Goal: Information Seeking & Learning: Learn about a topic

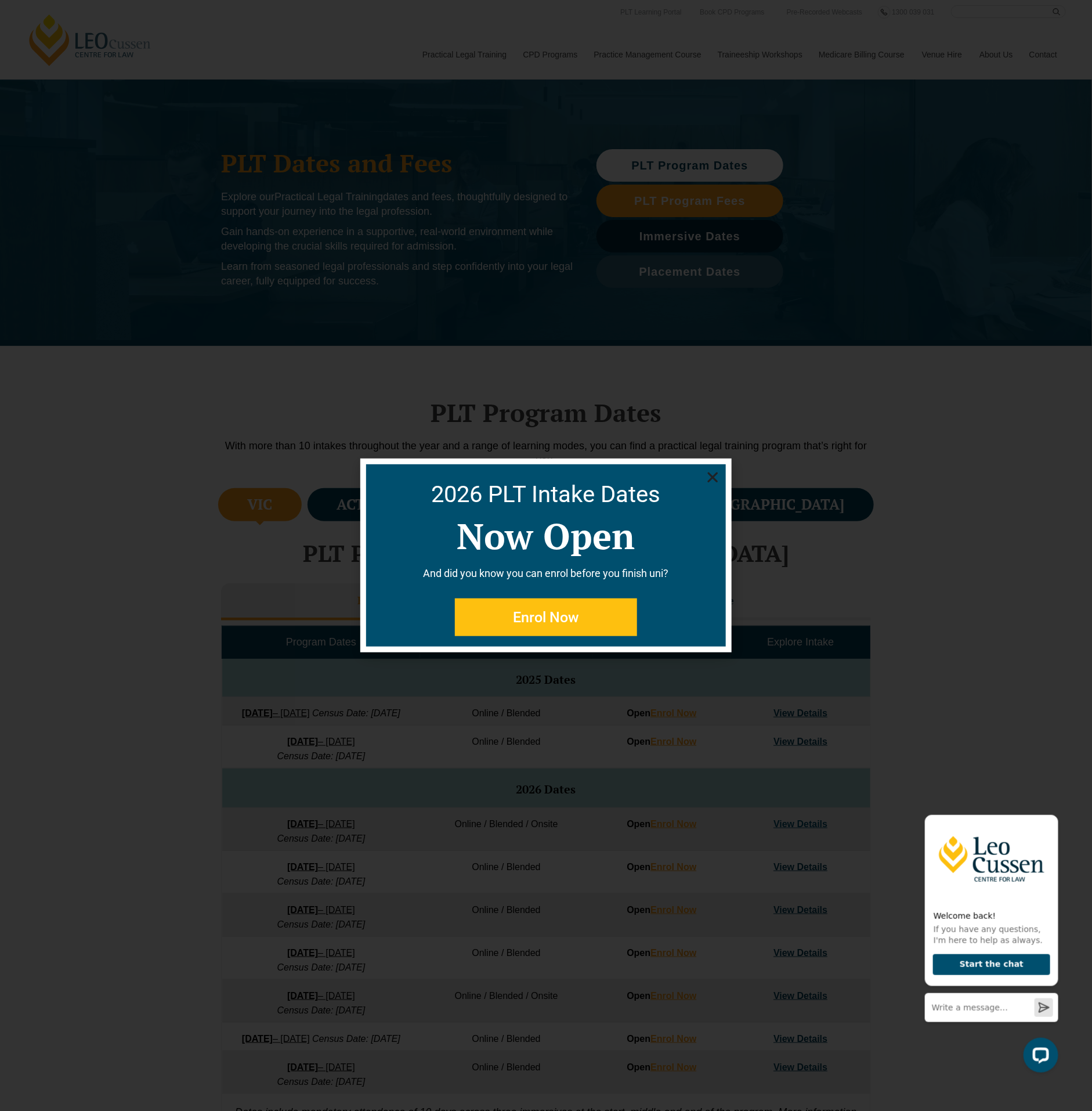
drag, startPoint x: 699, startPoint y: 495, endPoint x: 730, endPoint y: 463, distance: 44.6
click at [700, 494] on h2 "2026 PLT Intake Dates" at bounding box center [546, 494] width 348 height 23
click at [716, 477] on icon "Close" at bounding box center [712, 477] width 14 height 14
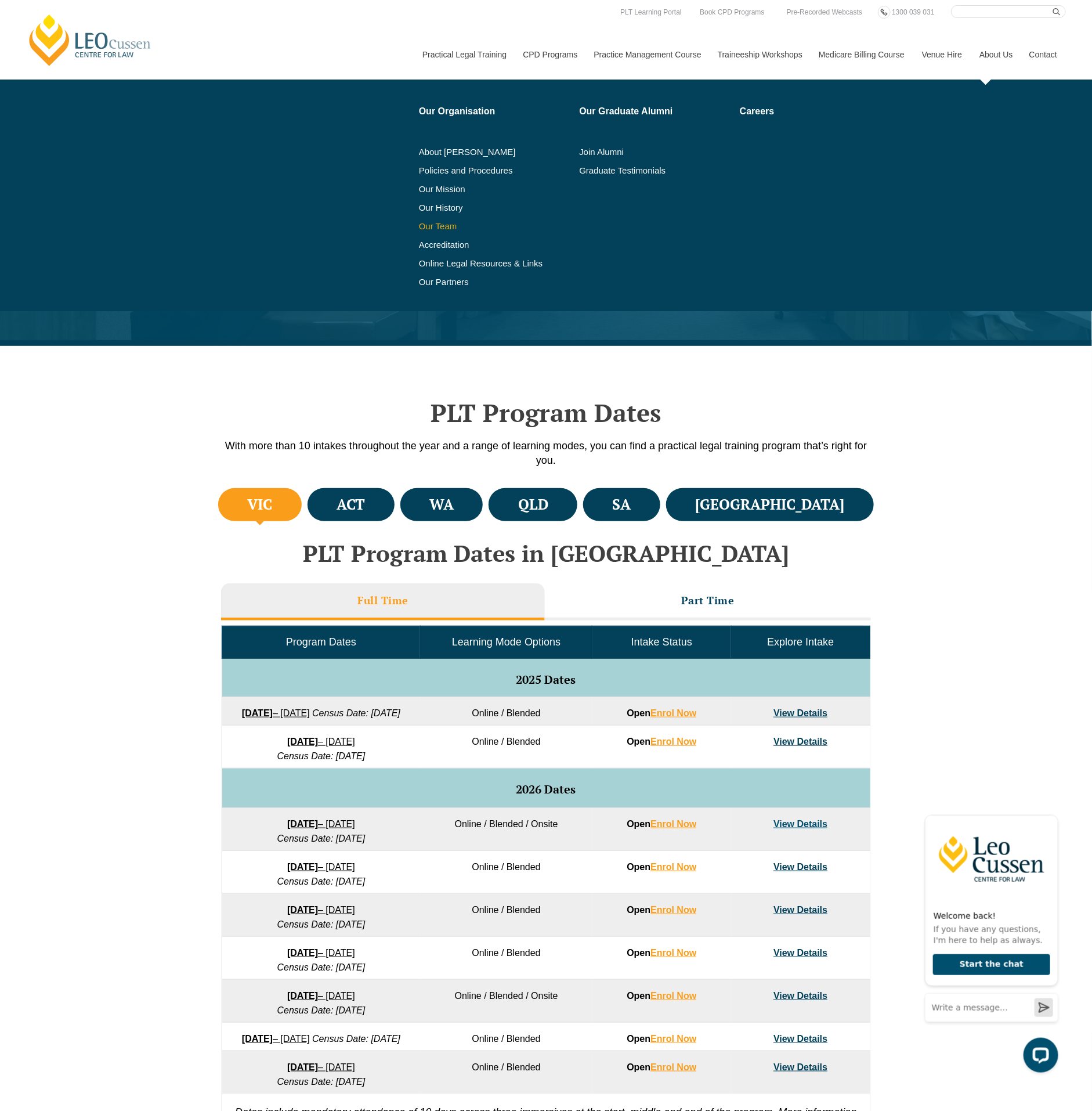
click at [440, 222] on link "Our Team" at bounding box center [495, 226] width 152 height 9
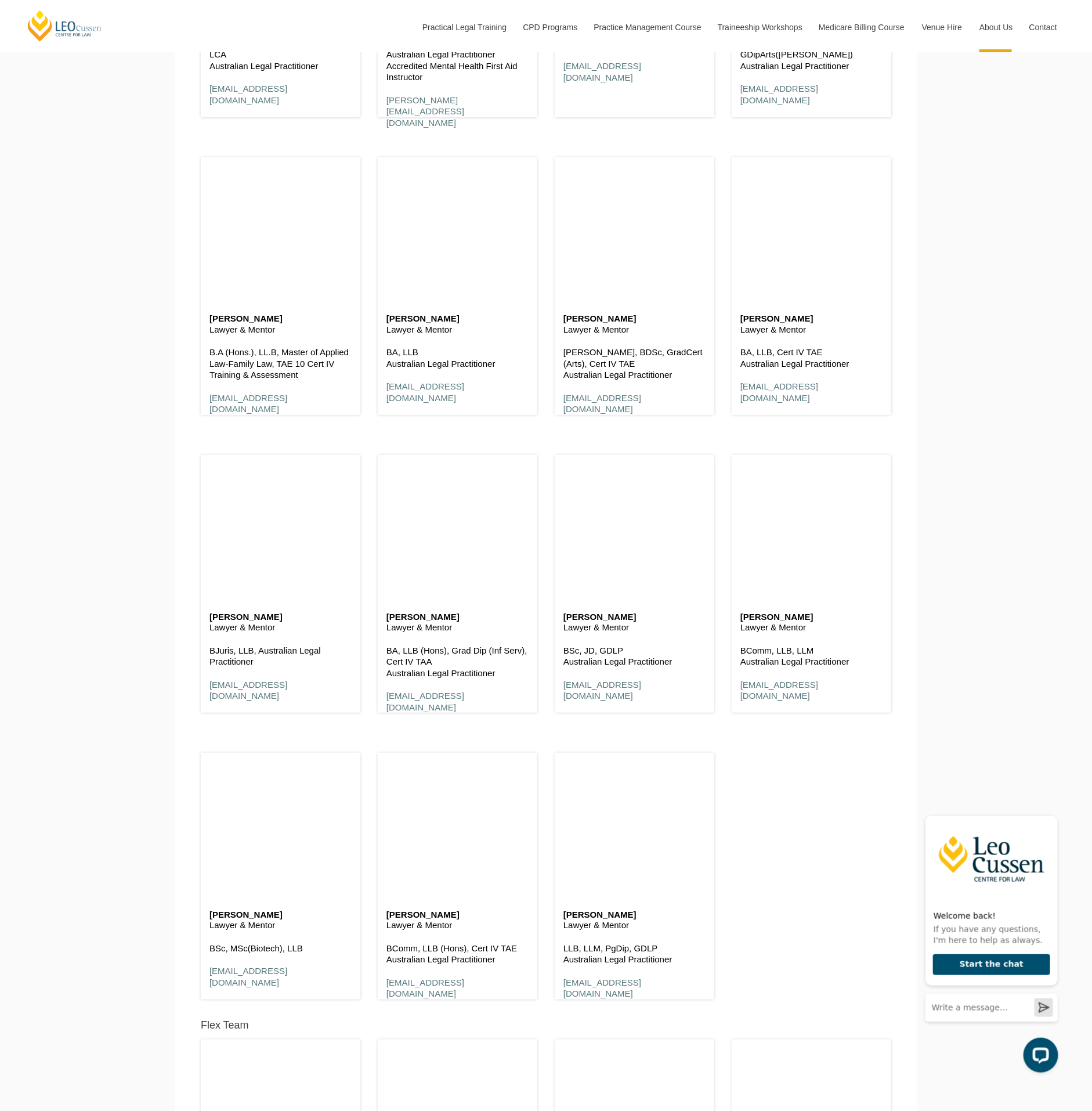
scroll to position [1625, 0]
